Goal: Task Accomplishment & Management: Manage account settings

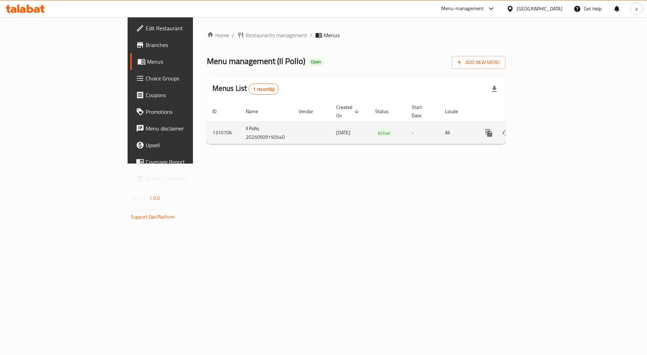
click at [544, 129] on icon "enhanced table" at bounding box center [539, 133] width 8 height 8
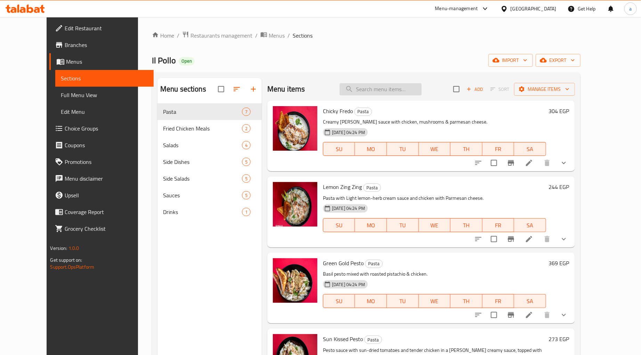
click at [383, 91] on input "search" at bounding box center [381, 89] width 82 height 12
paste input "OG Red [DEMOGRAPHIC_DATA] Pasta"
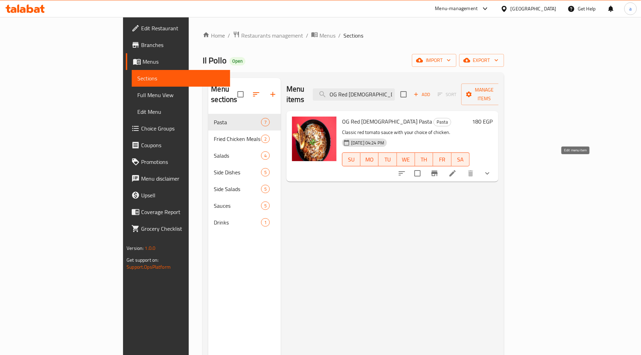
type input "OG Red [DEMOGRAPHIC_DATA] Pasta"
click at [456, 170] on icon at bounding box center [453, 173] width 6 height 6
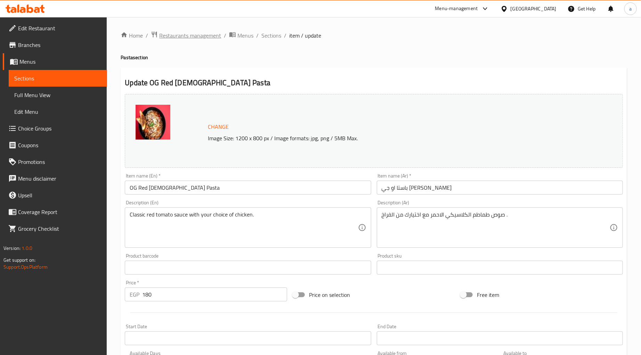
click at [210, 33] on span "Restaurants management" at bounding box center [190, 35] width 62 height 8
click at [28, 42] on span "Branches" at bounding box center [59, 45] width 83 height 8
